Goal: Check status: Check status

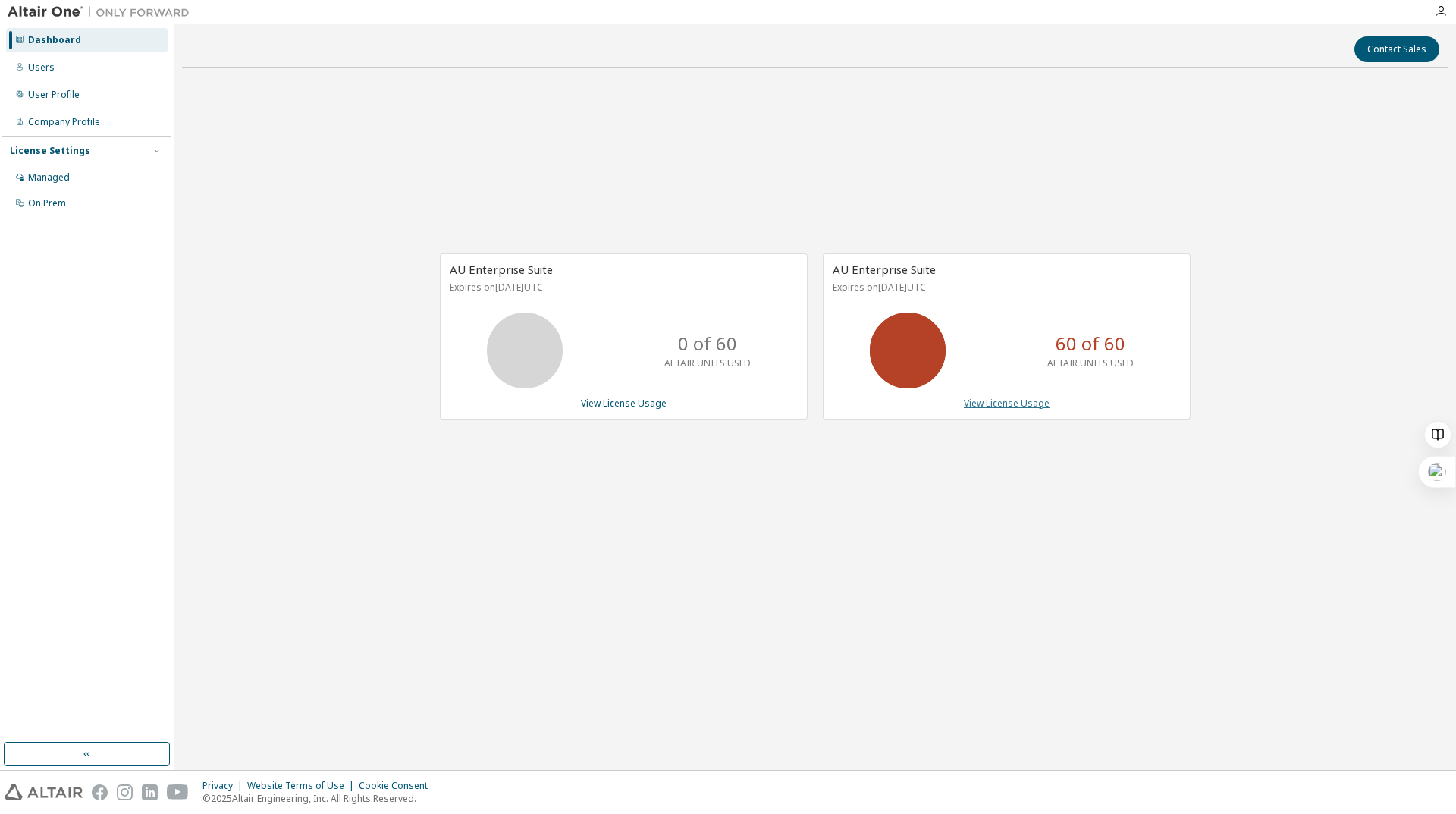
click at [1046, 408] on link "View License Usage" at bounding box center [1006, 403] width 85 height 13
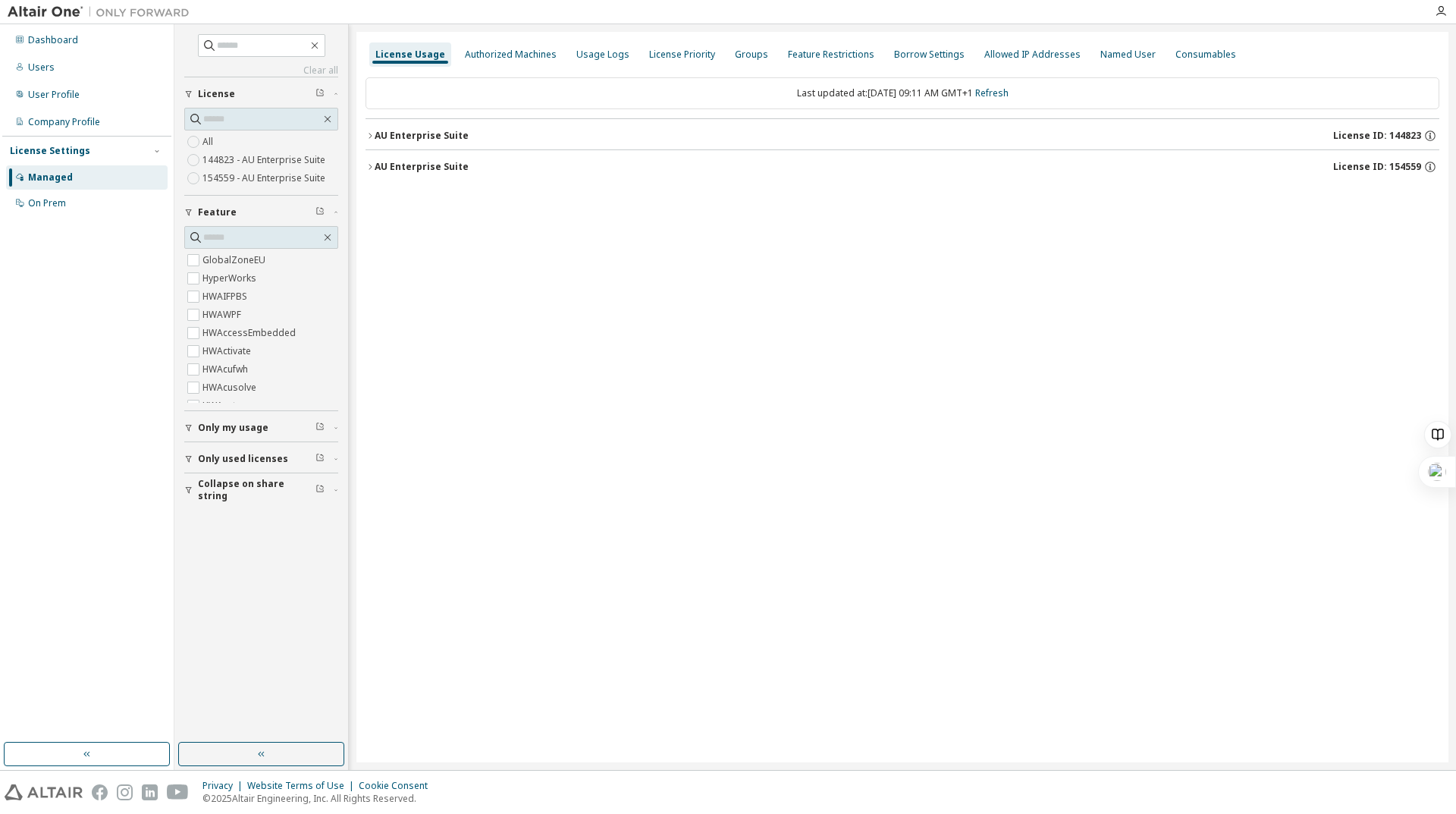
click at [373, 131] on button "AU Enterprise Suite License ID: 144823" at bounding box center [902, 136] width 1074 height 33
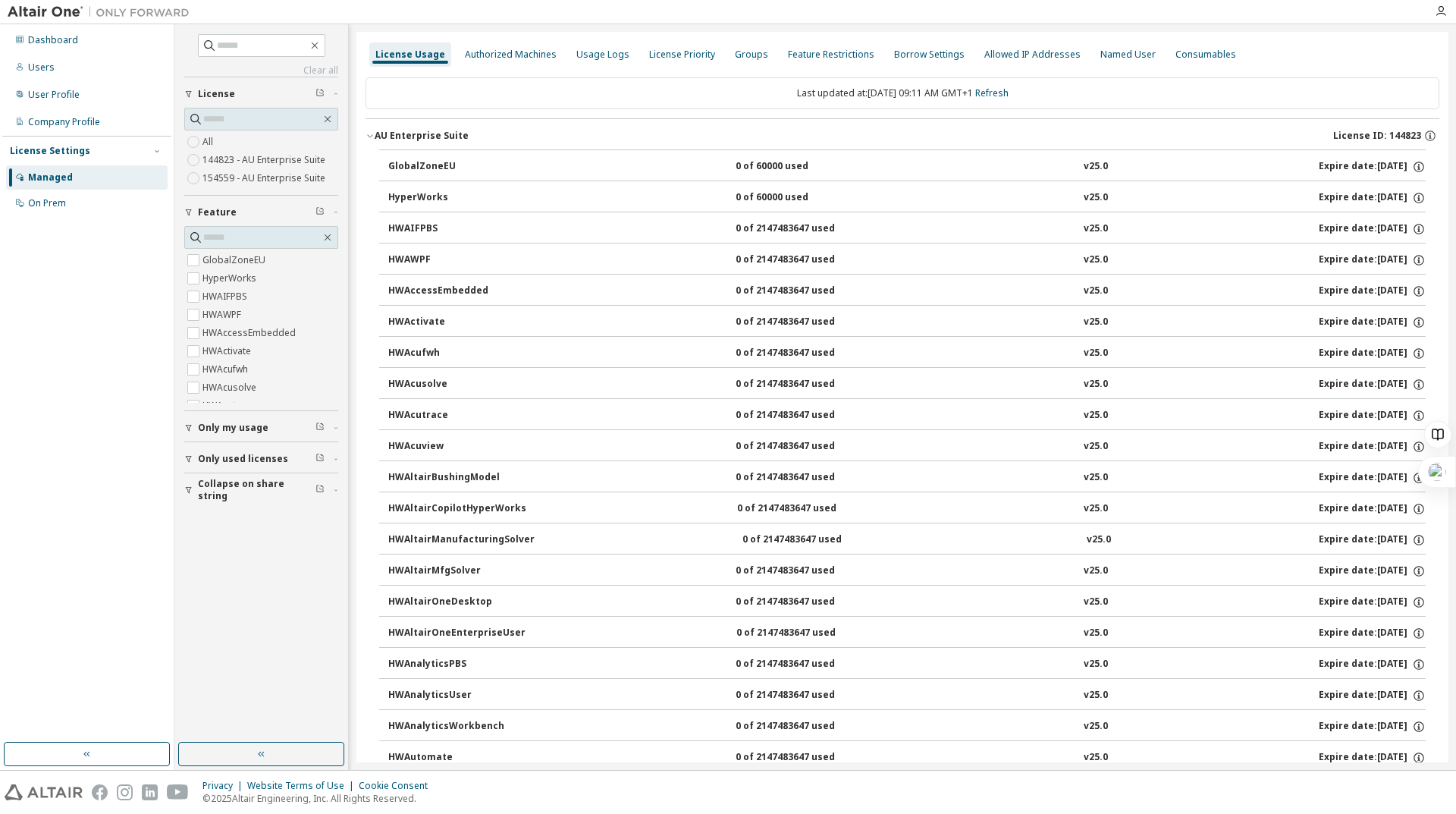
click at [366, 131] on icon "button" at bounding box center [370, 136] width 9 height 9
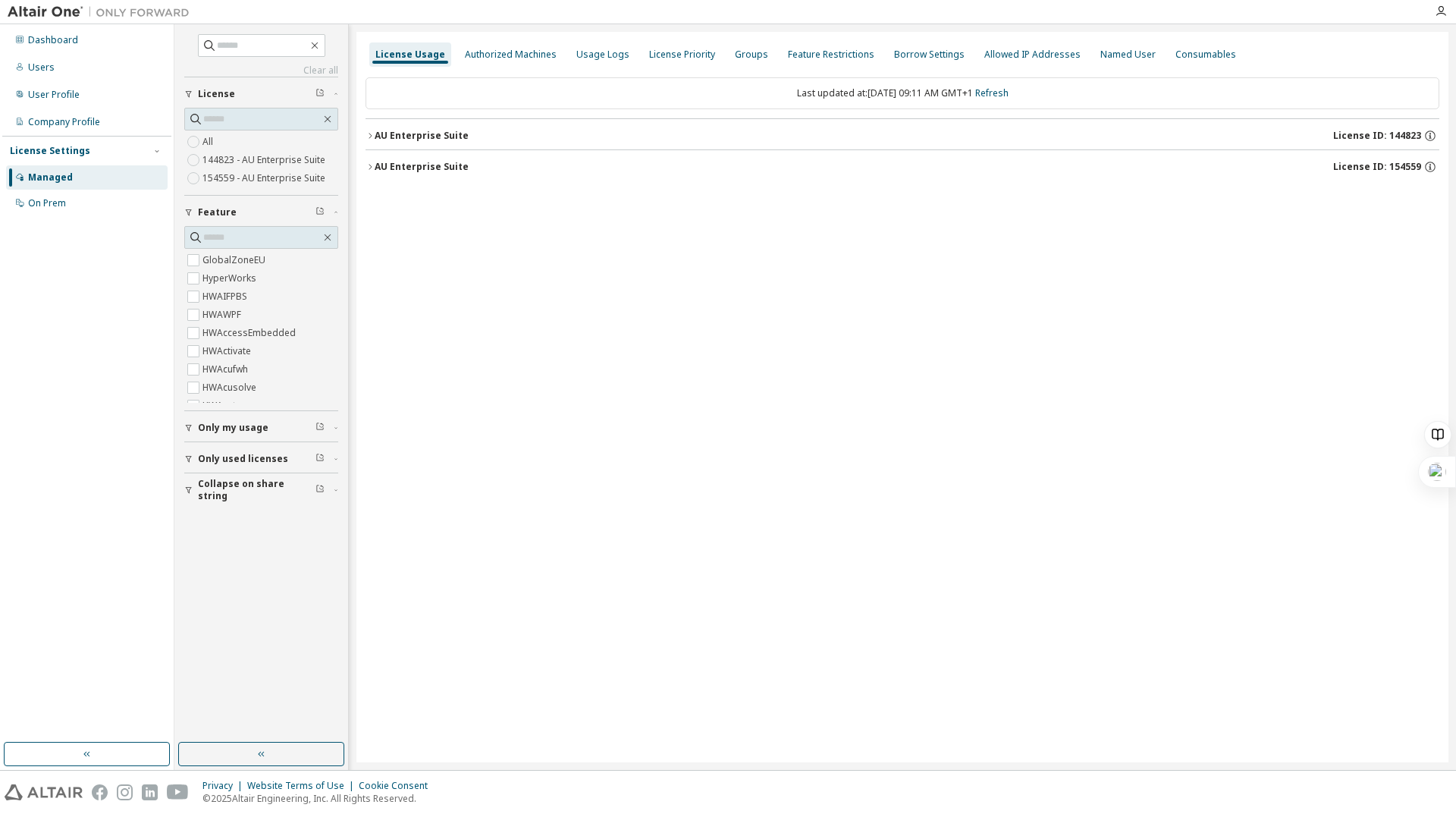
click at [189, 456] on icon "button" at bounding box center [189, 459] width 6 height 7
click at [372, 168] on icon "button" at bounding box center [370, 166] width 9 height 9
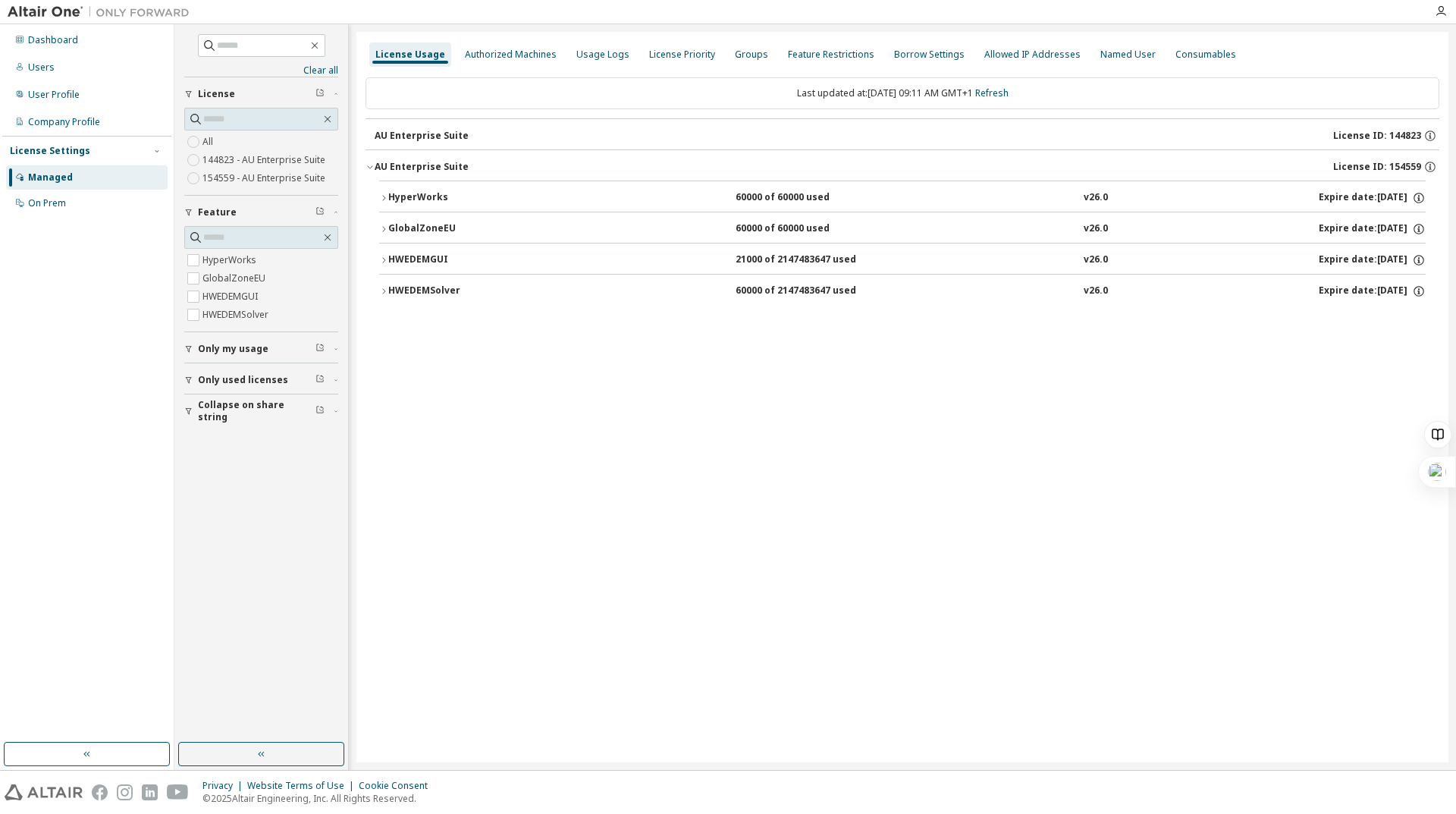
click at [380, 201] on icon "button" at bounding box center [384, 198] width 9 height 9
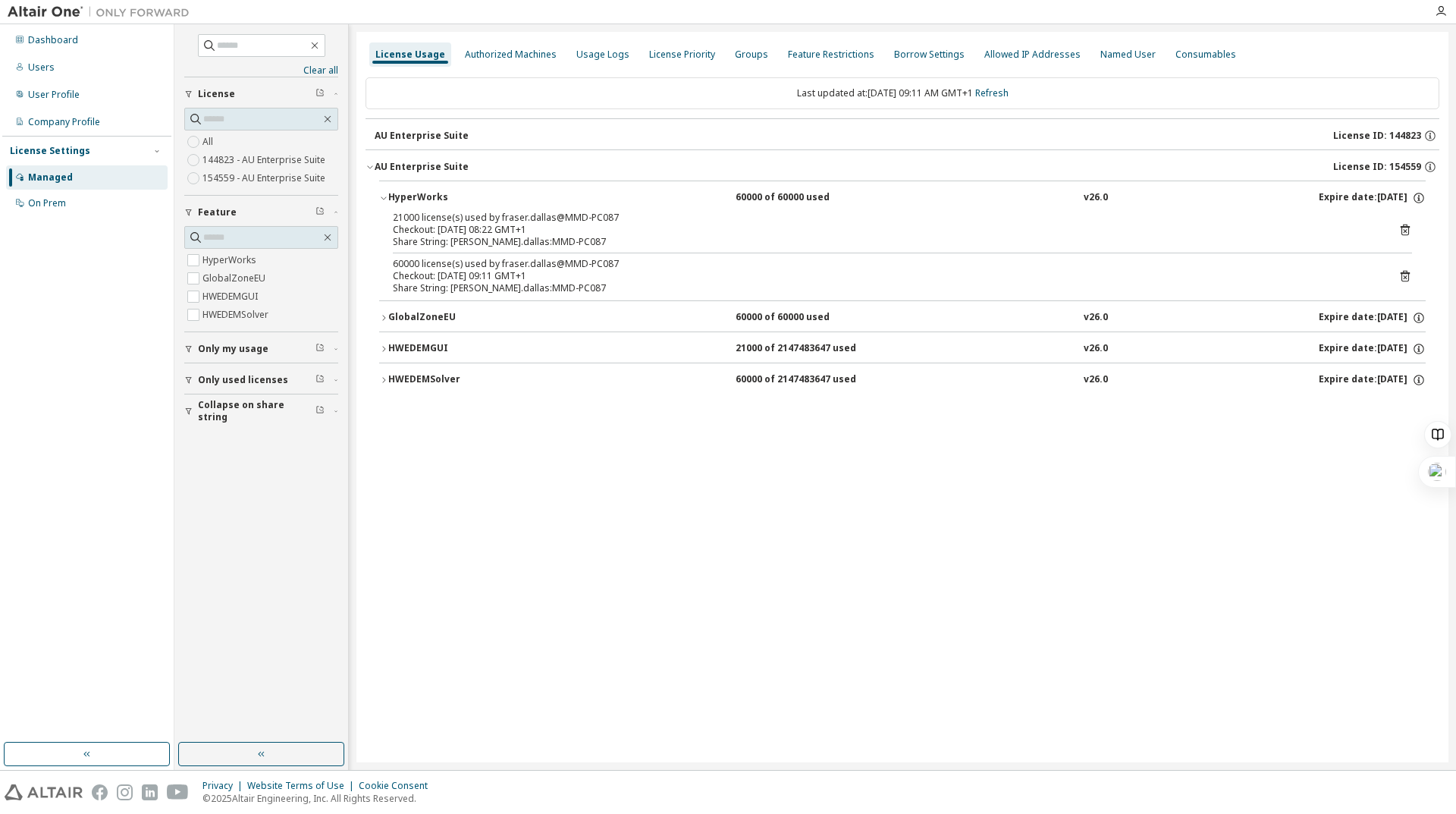
click at [380, 201] on icon "button" at bounding box center [384, 198] width 9 height 9
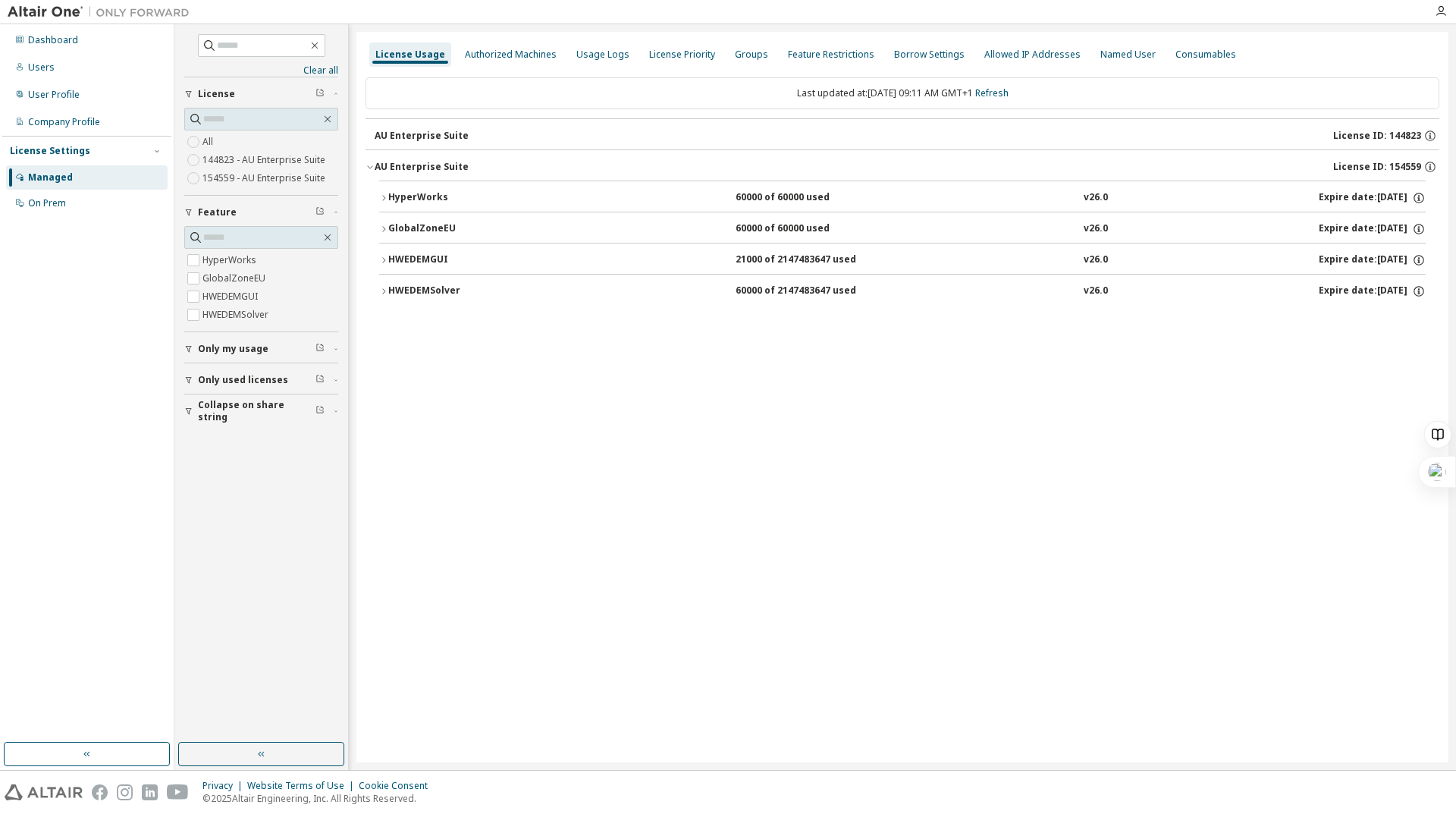
click at [379, 223] on div "HyperWorks 60000 of 60000 used v26.0 Expire date: [DATE] GlobalZoneEU 60000 of …" at bounding box center [902, 246] width 1074 height 131
click at [379, 225] on div "HyperWorks 60000 of 60000 used v26.0 Expire date: [DATE] GlobalZoneEU 60000 of …" at bounding box center [902, 246] width 1074 height 131
click at [385, 229] on icon "button" at bounding box center [384, 229] width 3 height 5
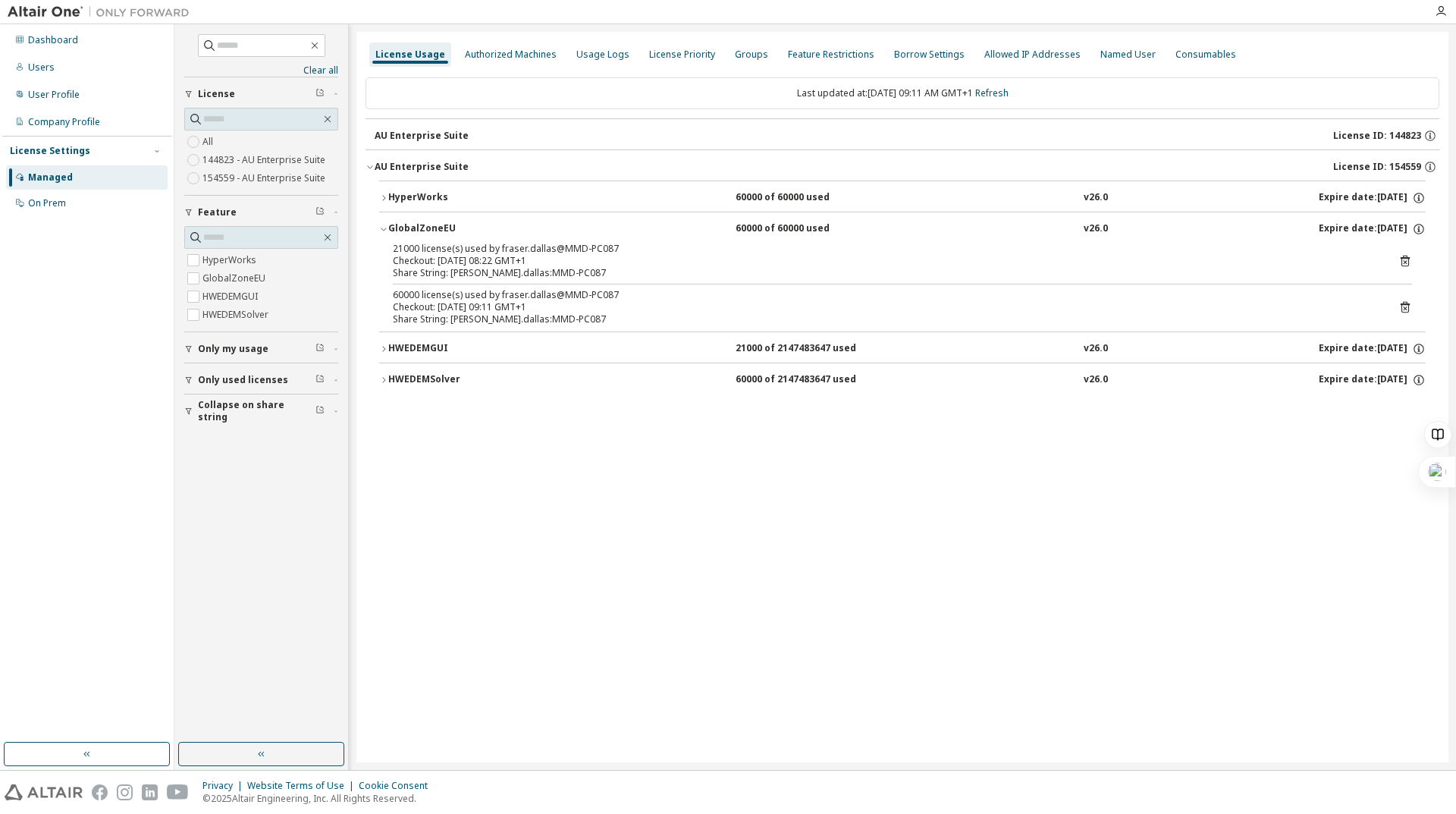
click at [385, 229] on icon "button" at bounding box center [384, 229] width 9 height 9
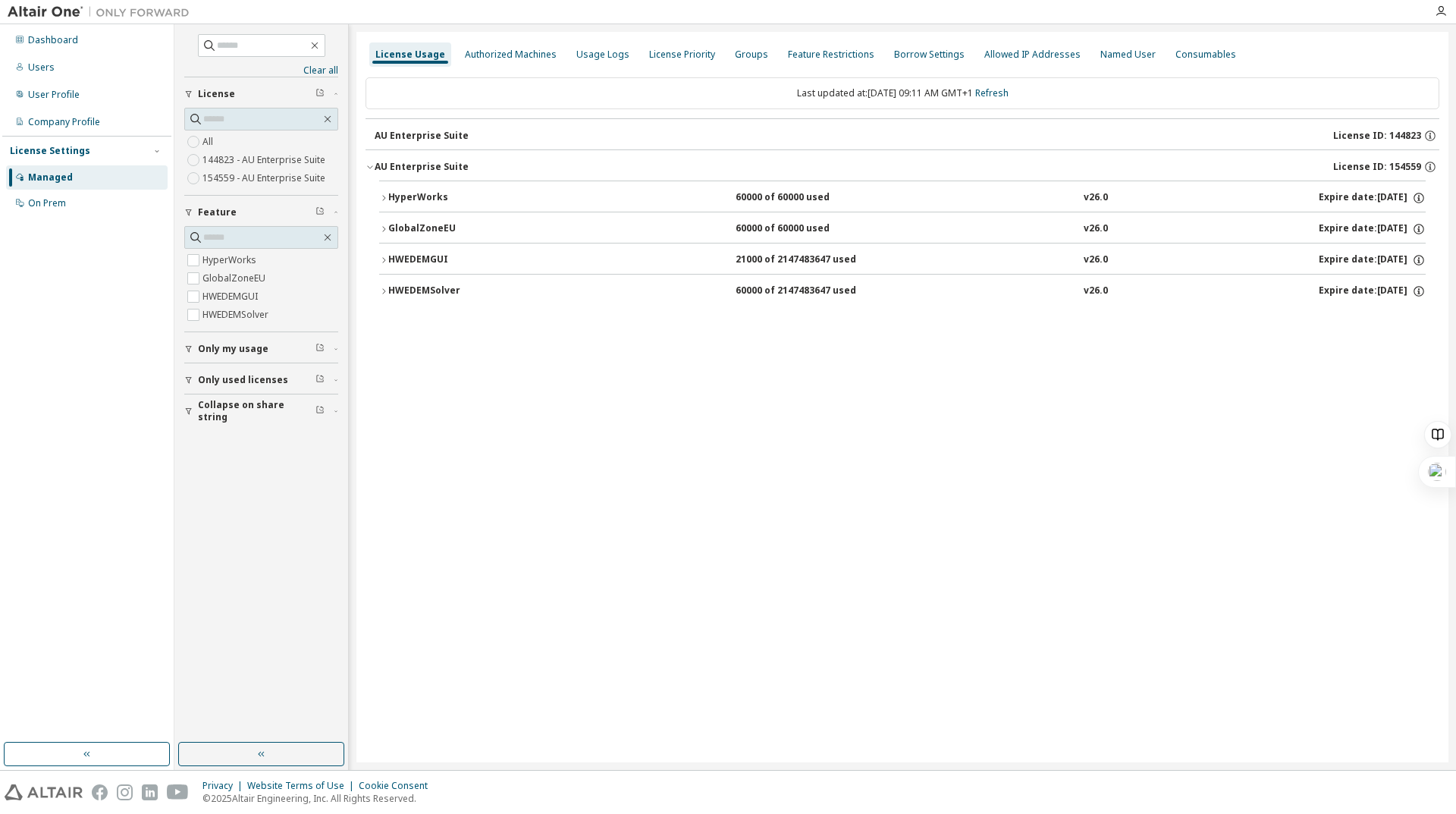
click at [380, 260] on icon "button" at bounding box center [384, 260] width 9 height 9
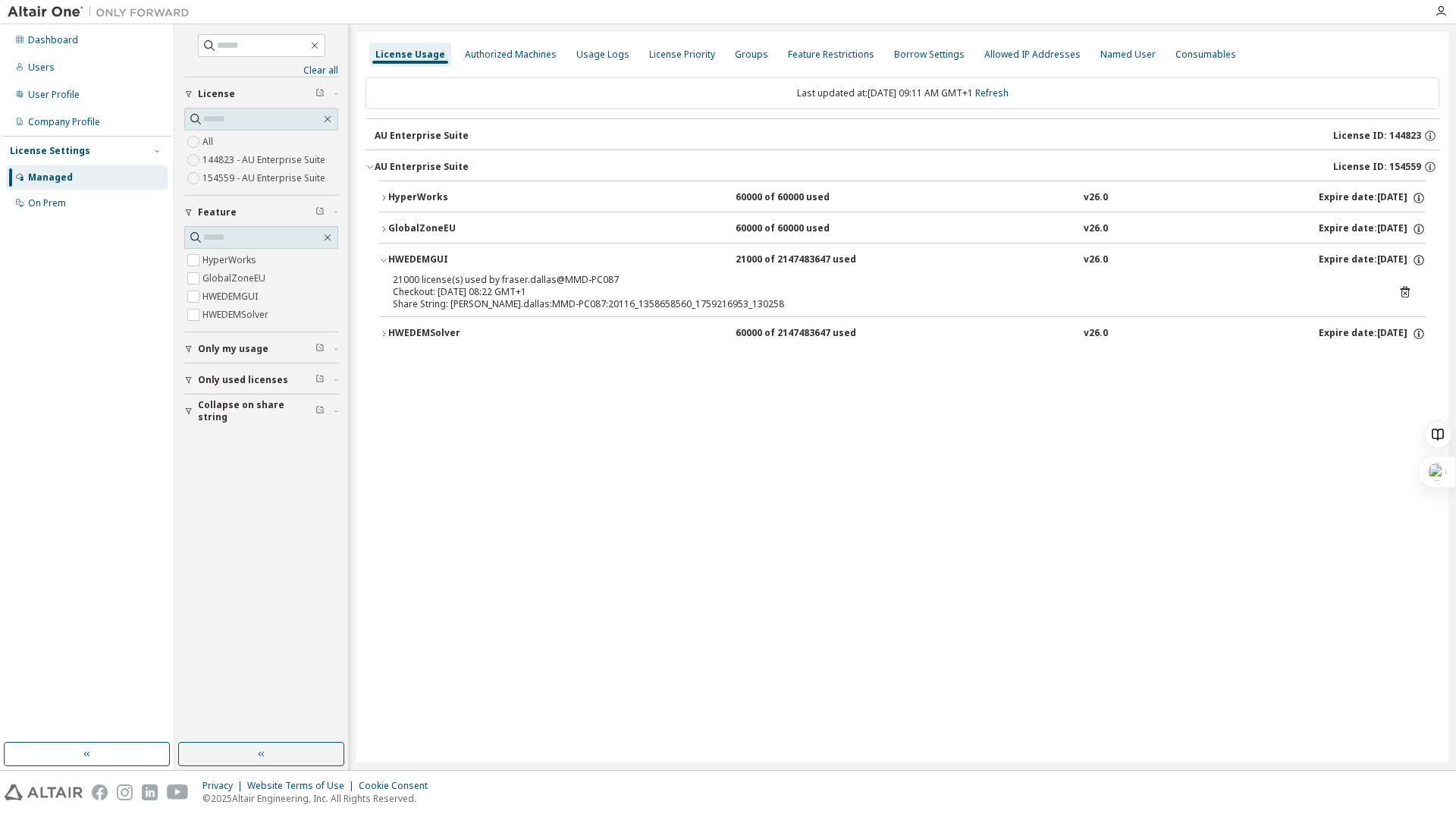
click at [380, 260] on icon "button" at bounding box center [384, 260] width 9 height 9
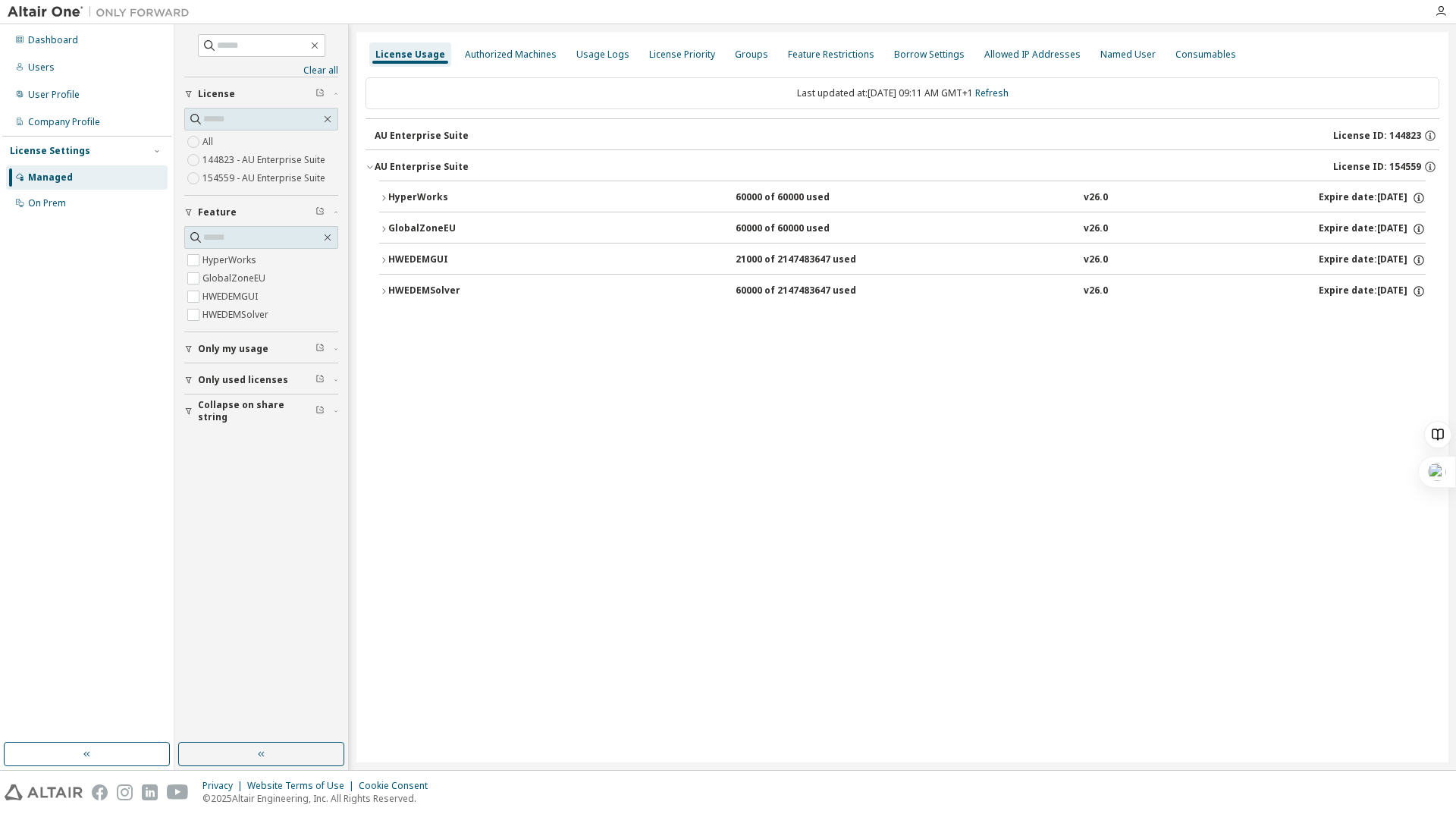
click at [383, 287] on icon "button" at bounding box center [384, 291] width 9 height 9
click at [73, 44] on div "Dashboard" at bounding box center [53, 40] width 50 height 12
